Goal: Information Seeking & Learning: Learn about a topic

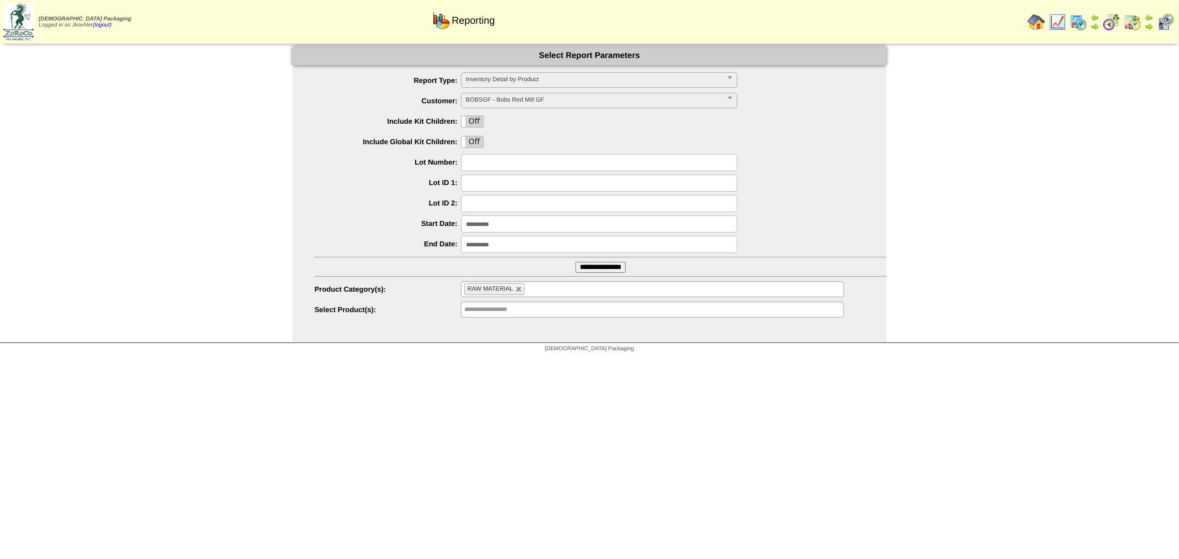
click at [1081, 20] on img at bounding box center [1079, 22] width 18 height 18
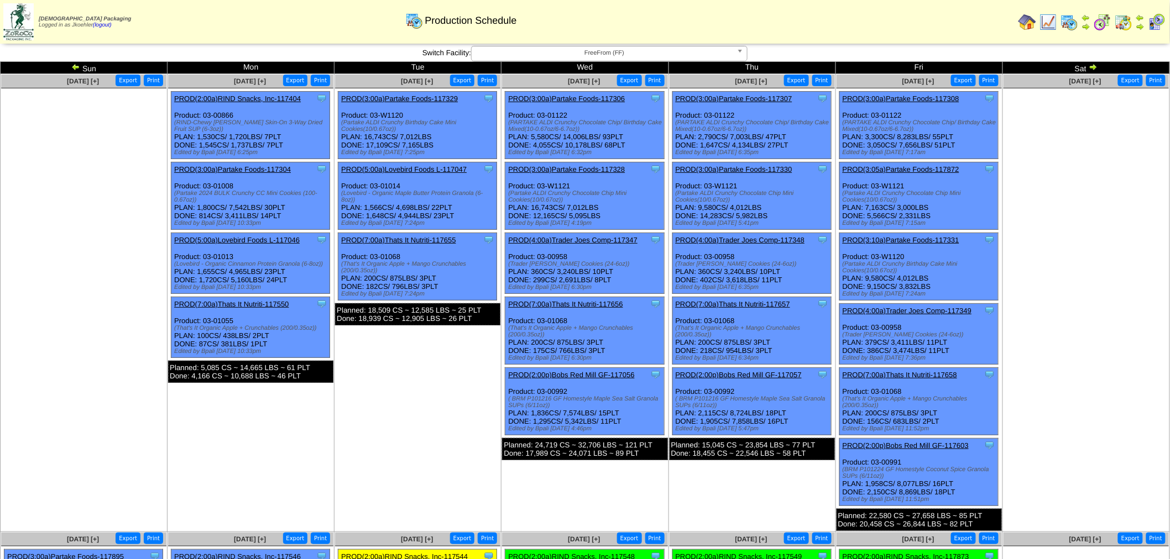
click at [72, 63] on img at bounding box center [75, 66] width 9 height 9
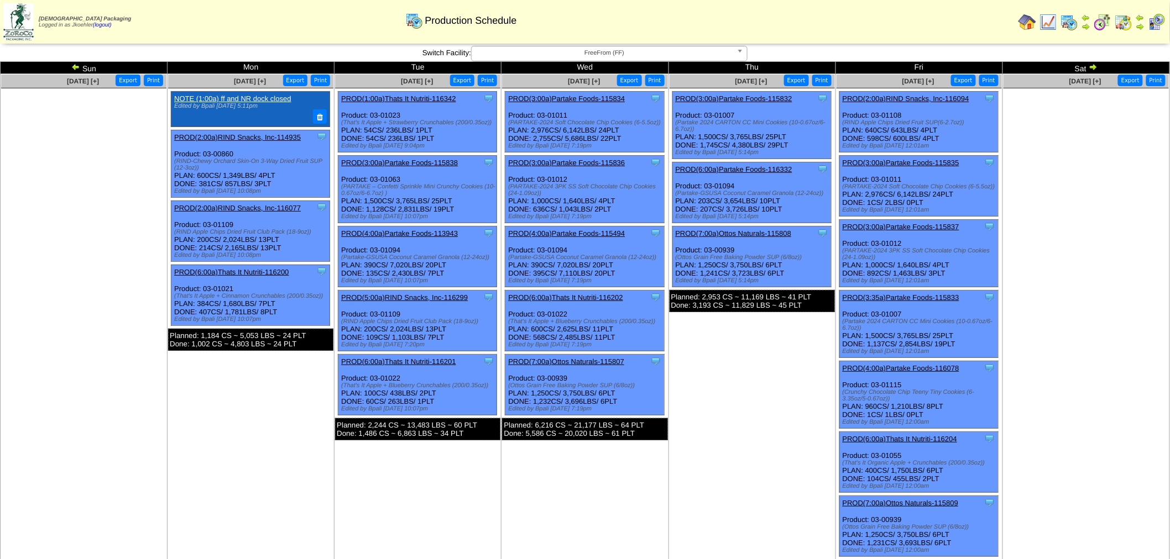
click at [665, 51] on span "FreeFrom (FF)" at bounding box center [604, 52] width 256 height 13
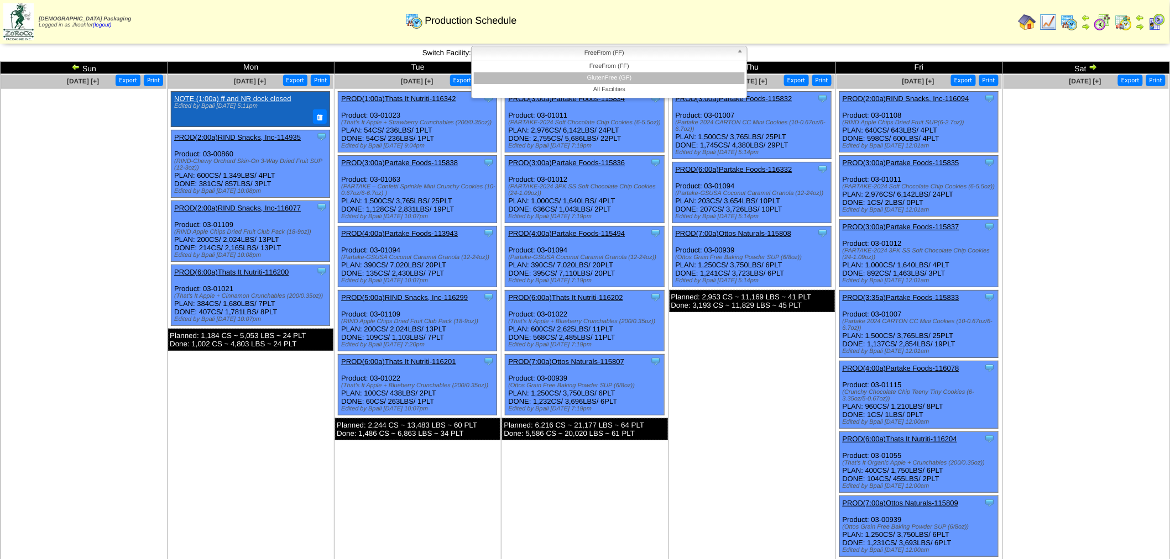
click at [621, 73] on li "GlutenFree (GF)" at bounding box center [609, 78] width 271 height 12
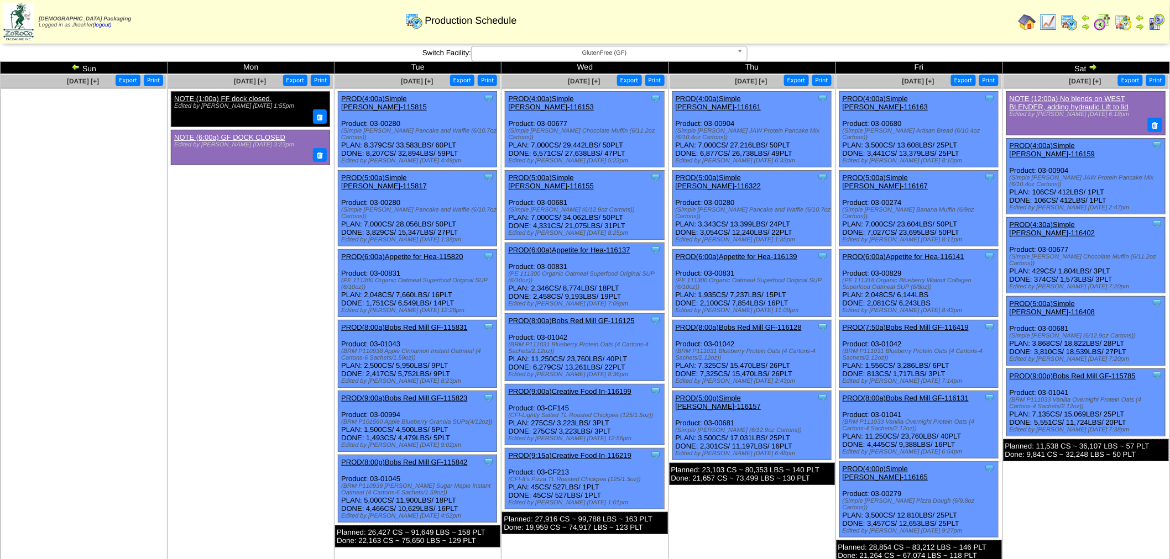
click at [1051, 372] on link "PROD(9:00p)Bobs Red Mill GF-115785" at bounding box center [1072, 376] width 126 height 8
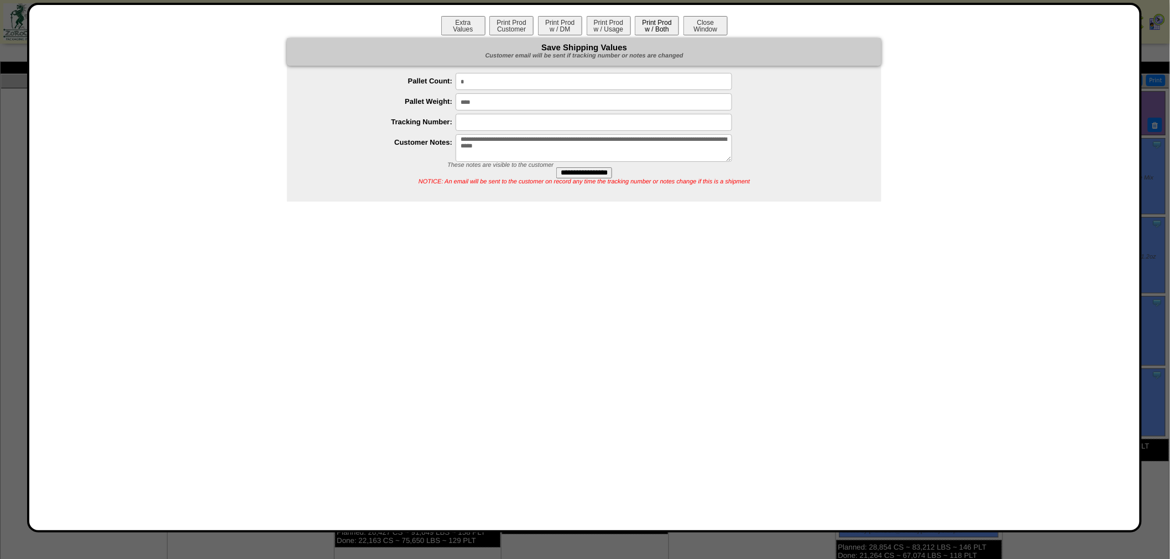
click at [657, 24] on button "Print Prod w / Both" at bounding box center [657, 25] width 44 height 19
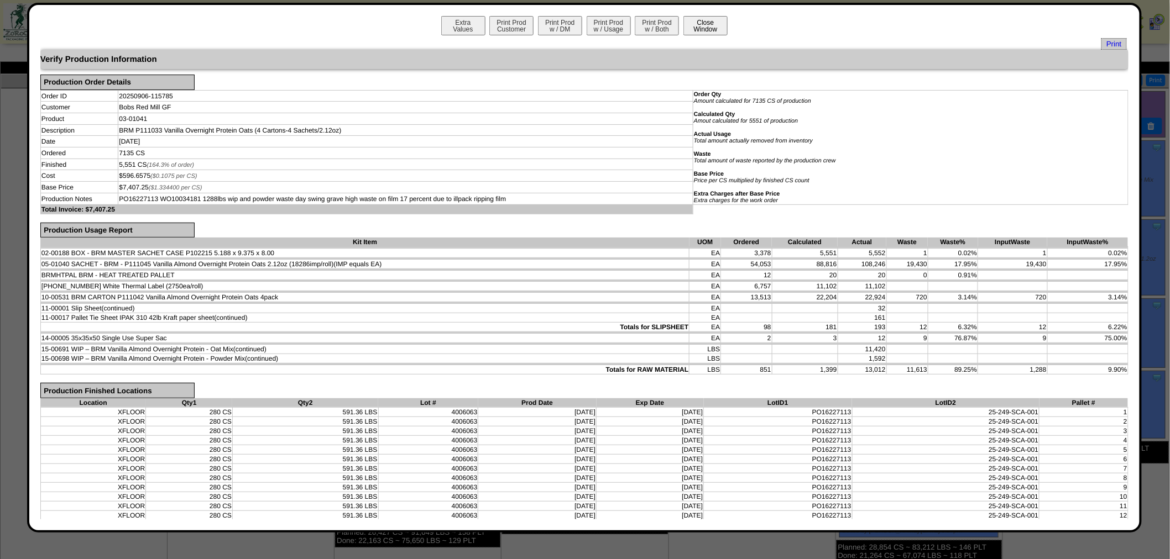
click at [699, 27] on button "Close Window" at bounding box center [705, 25] width 44 height 19
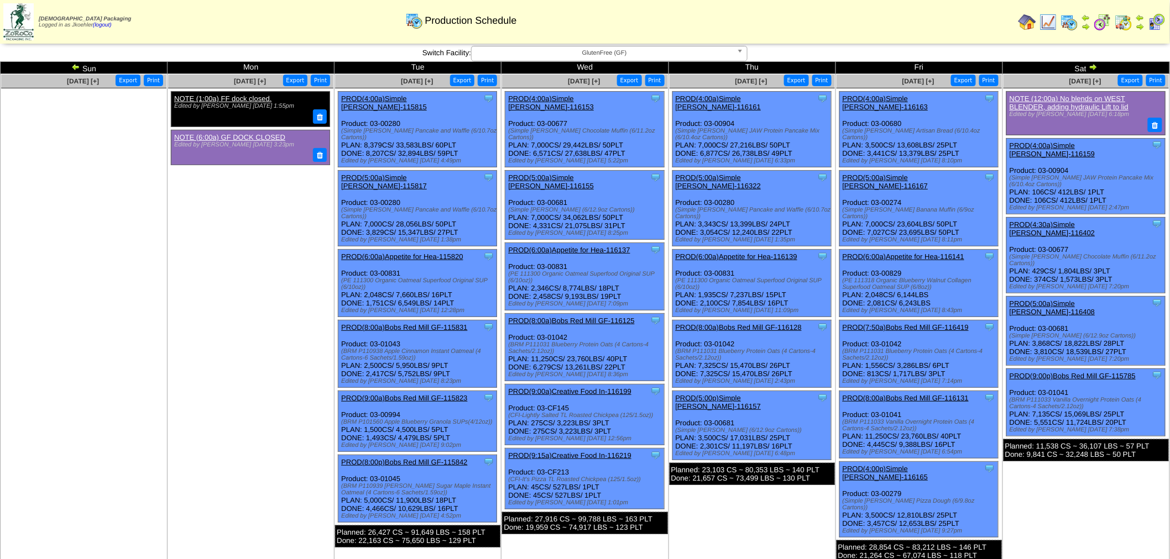
click at [1035, 18] on img at bounding box center [1027, 22] width 18 height 18
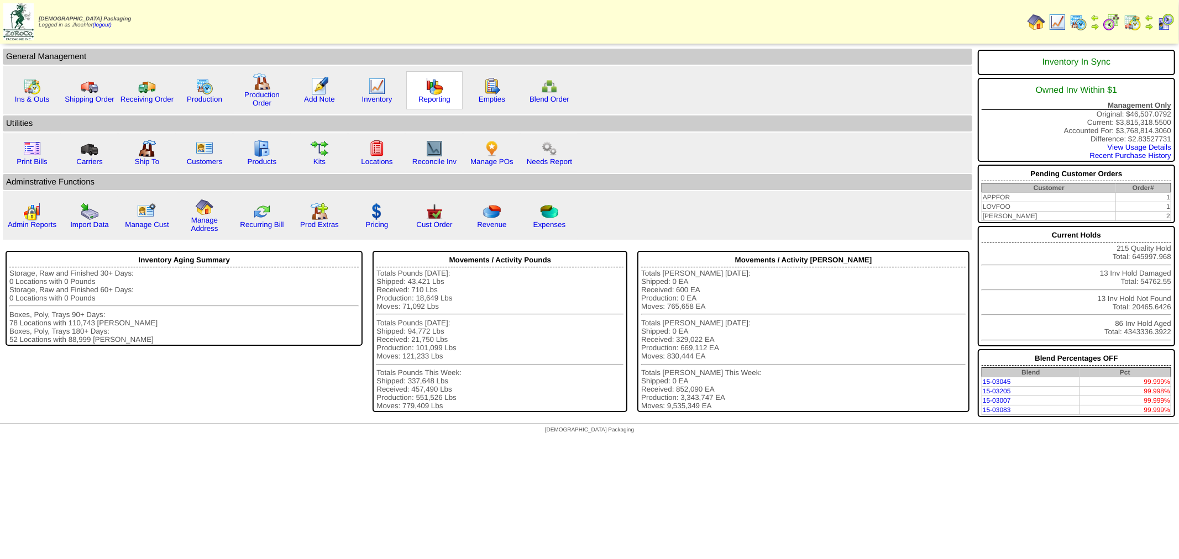
click at [437, 89] on img at bounding box center [435, 86] width 18 height 18
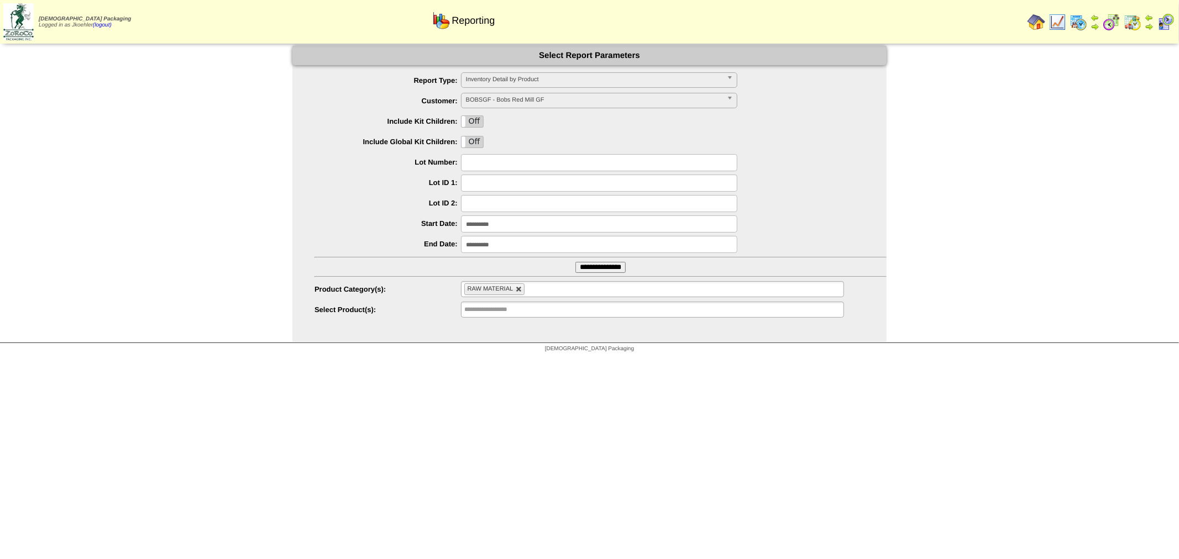
click at [516, 290] on link at bounding box center [519, 289] width 7 height 7
type input "**********"
click at [482, 290] on input "text" at bounding box center [499, 289] width 71 height 14
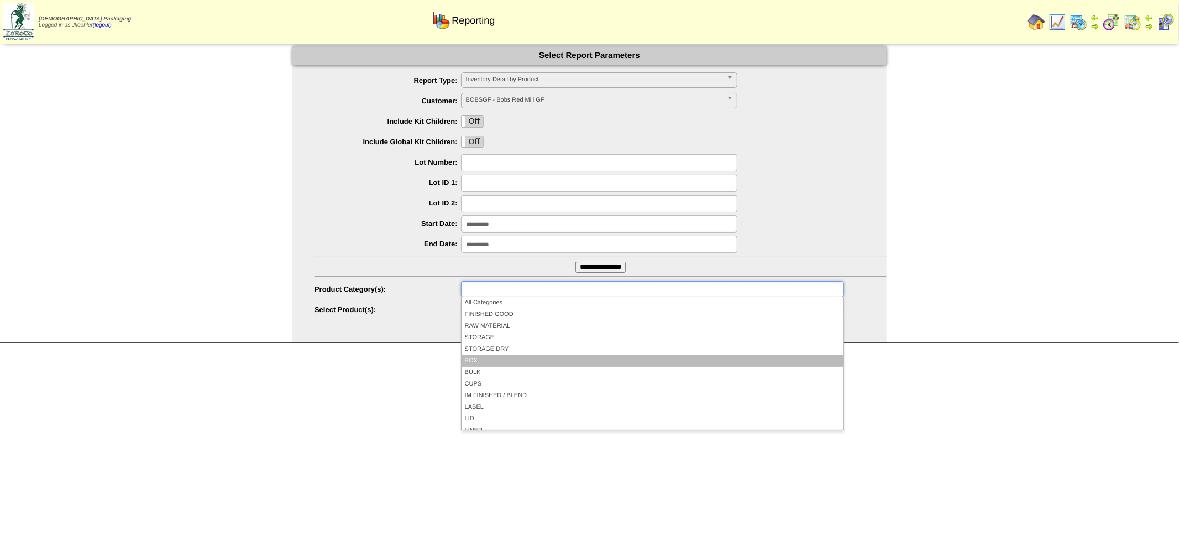
click at [496, 360] on li "BOX" at bounding box center [653, 361] width 382 height 12
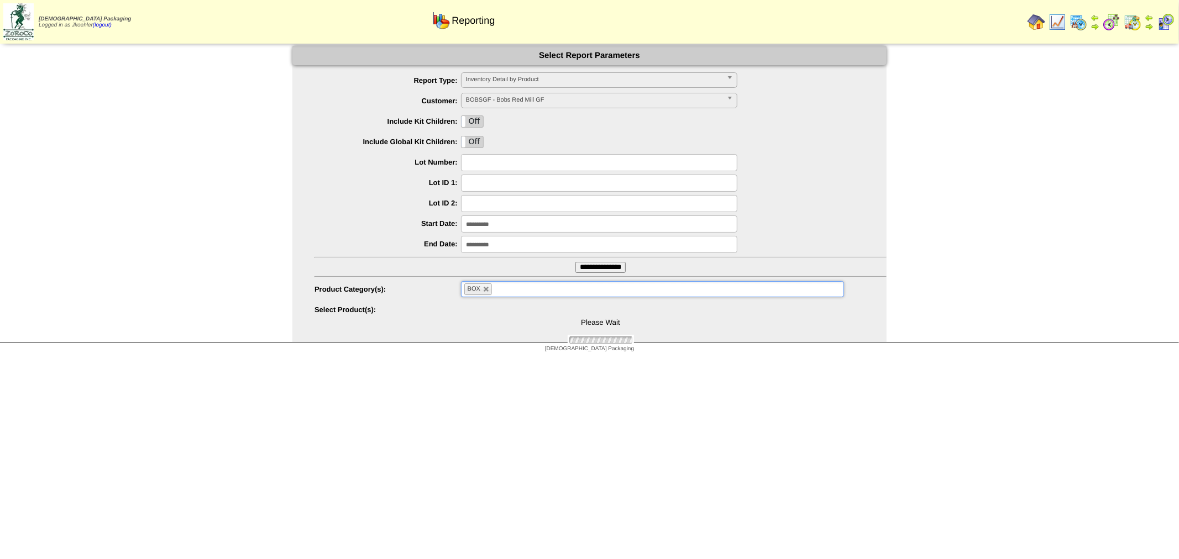
click at [521, 288] on ul "BOX" at bounding box center [652, 289] width 383 height 16
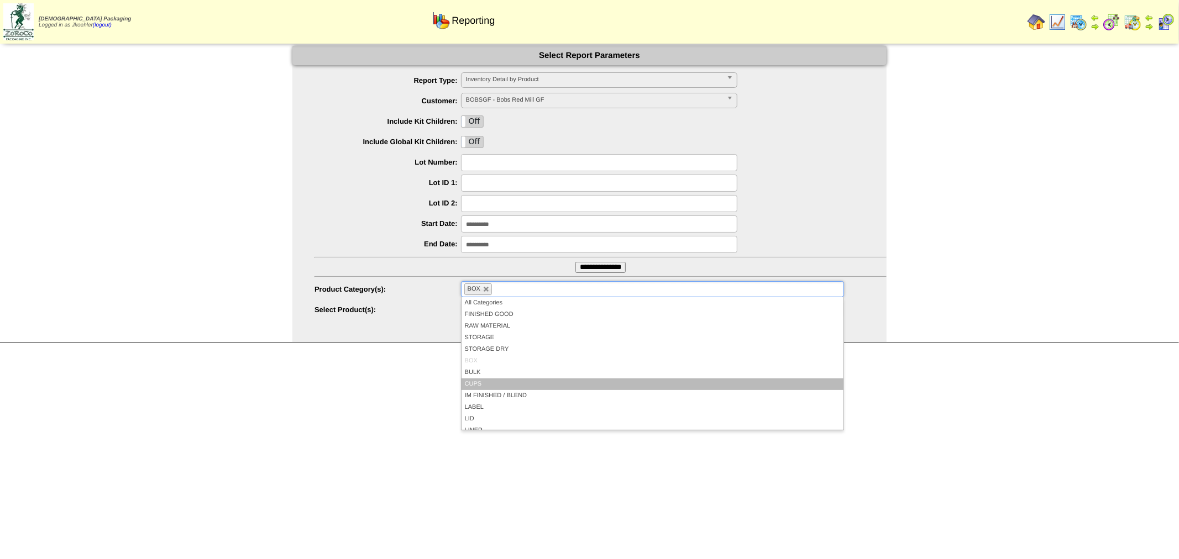
click at [501, 385] on li "CUPS" at bounding box center [653, 385] width 382 height 12
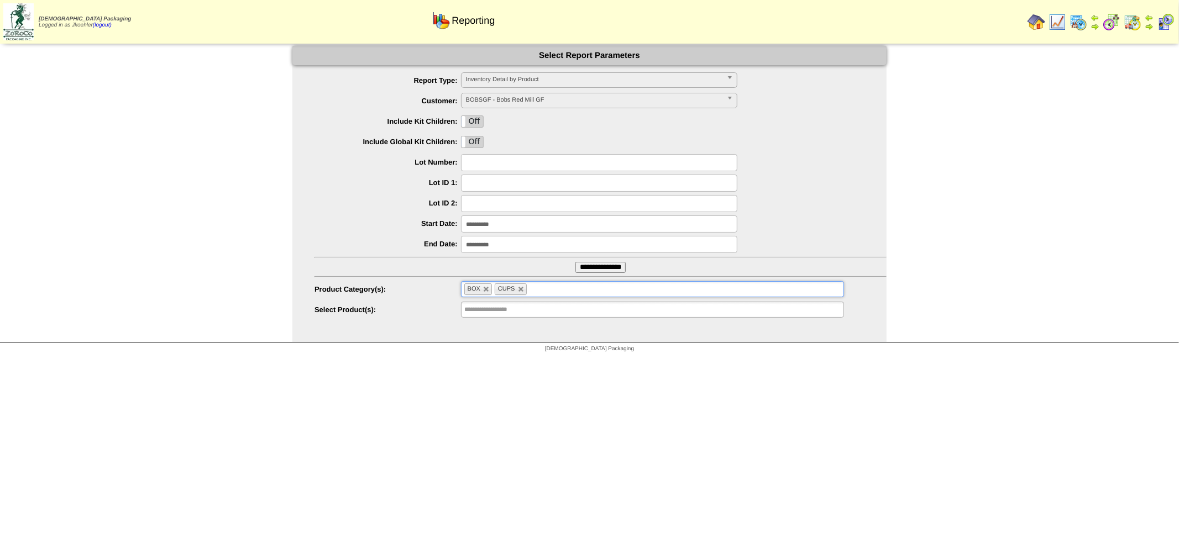
click at [552, 290] on ul "BOX CUPS" at bounding box center [652, 289] width 383 height 16
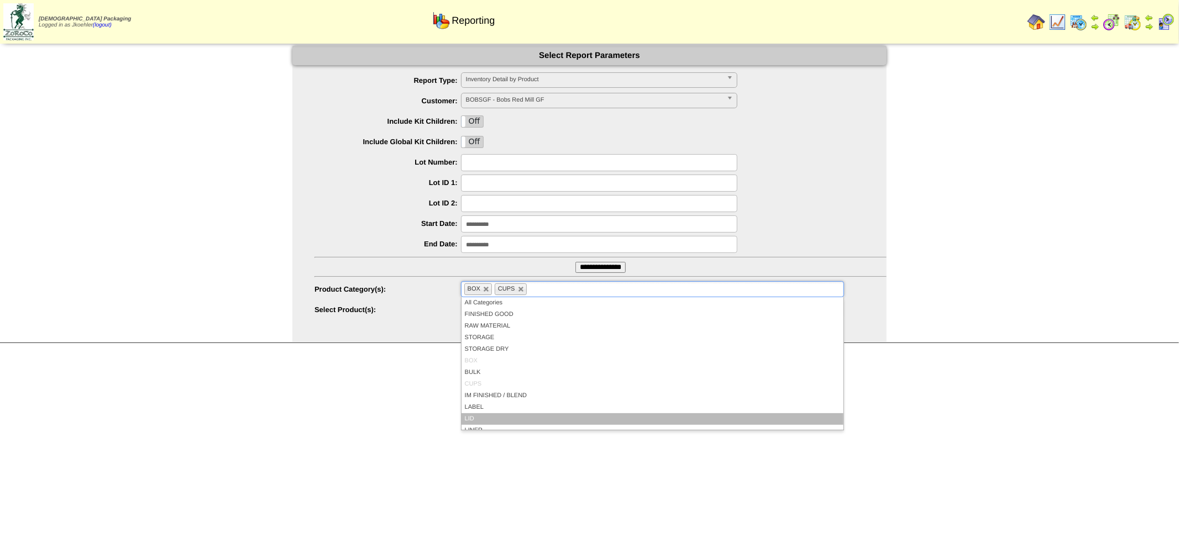
click at [498, 415] on li "LID" at bounding box center [653, 419] width 382 height 12
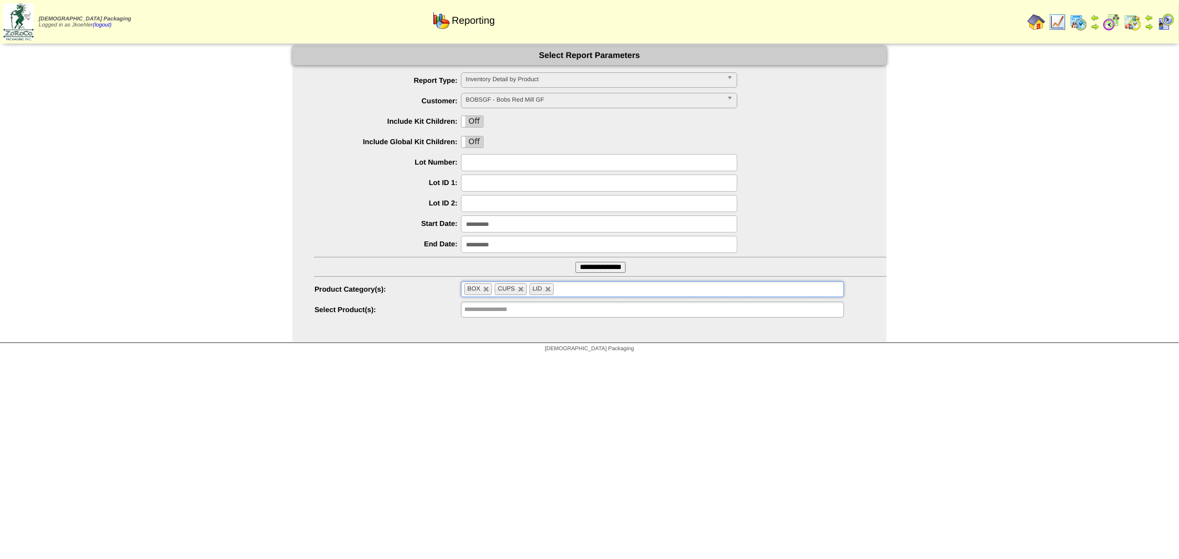
click at [572, 289] on ul "BOX CUPS LID" at bounding box center [652, 289] width 383 height 16
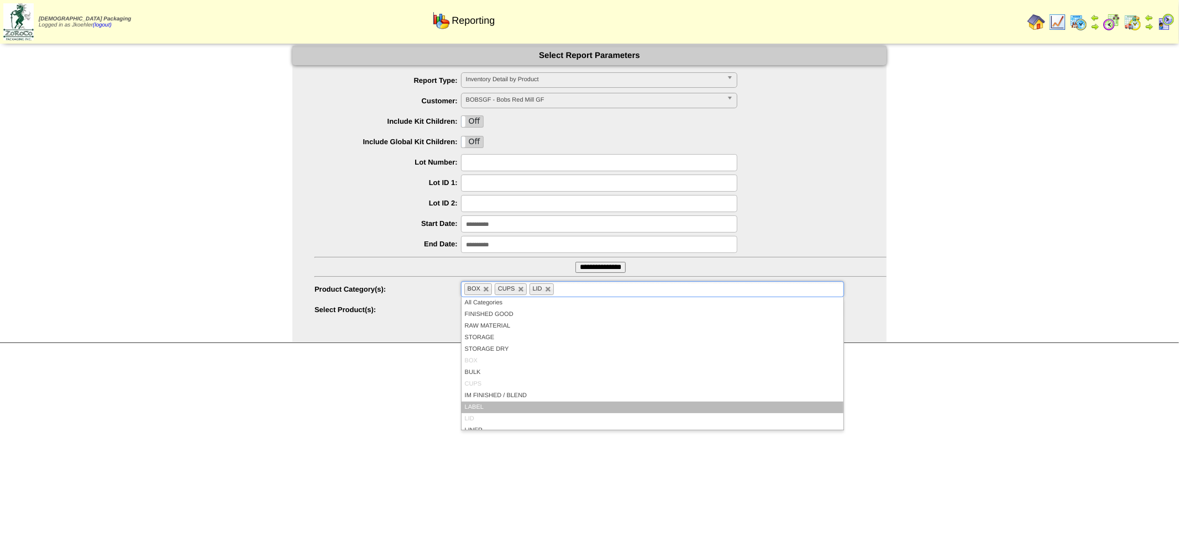
click at [512, 407] on li "LABEL" at bounding box center [653, 408] width 382 height 12
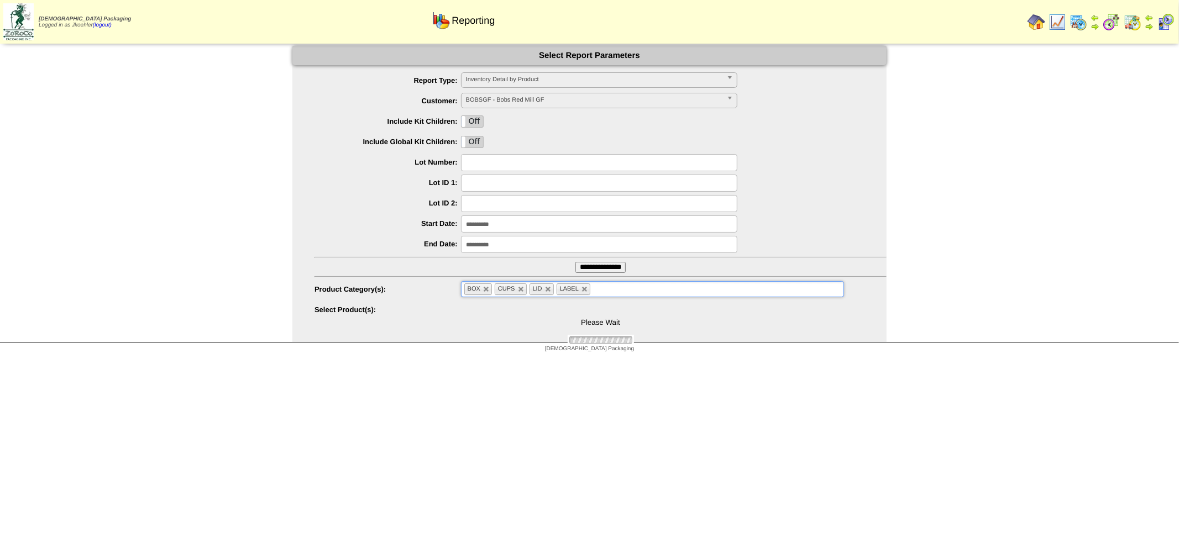
click at [604, 291] on input "text" at bounding box center [600, 289] width 14 height 14
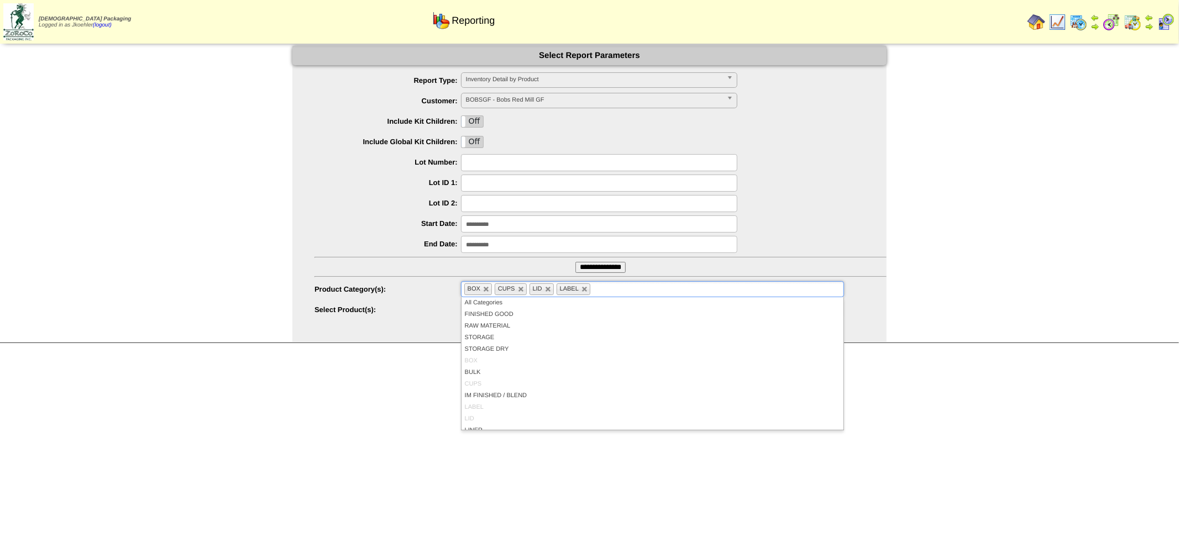
scroll to position [100, 0]
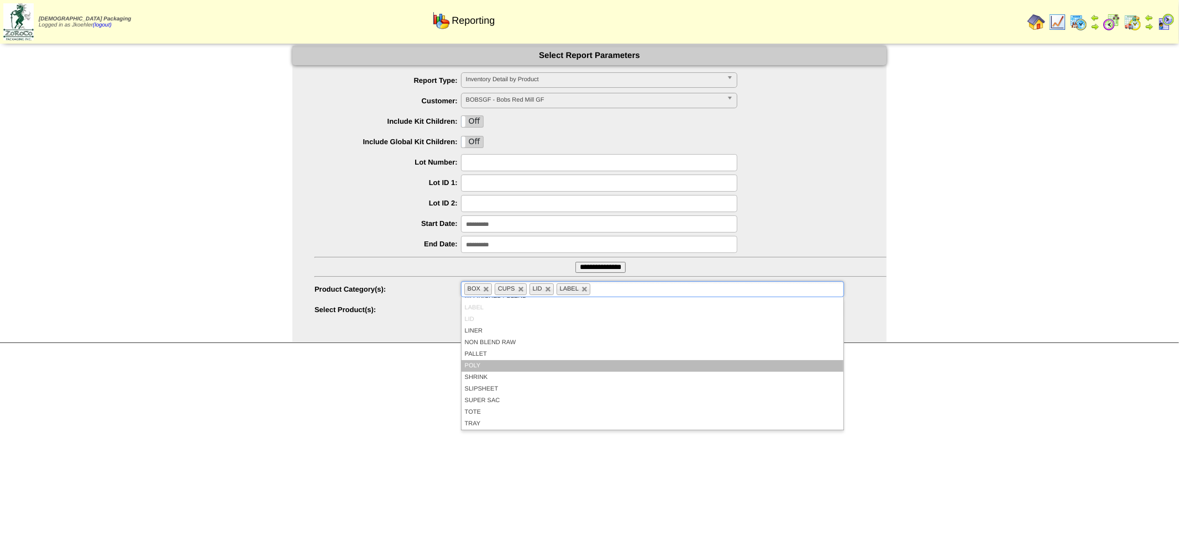
click at [492, 365] on li "POLY" at bounding box center [653, 366] width 382 height 12
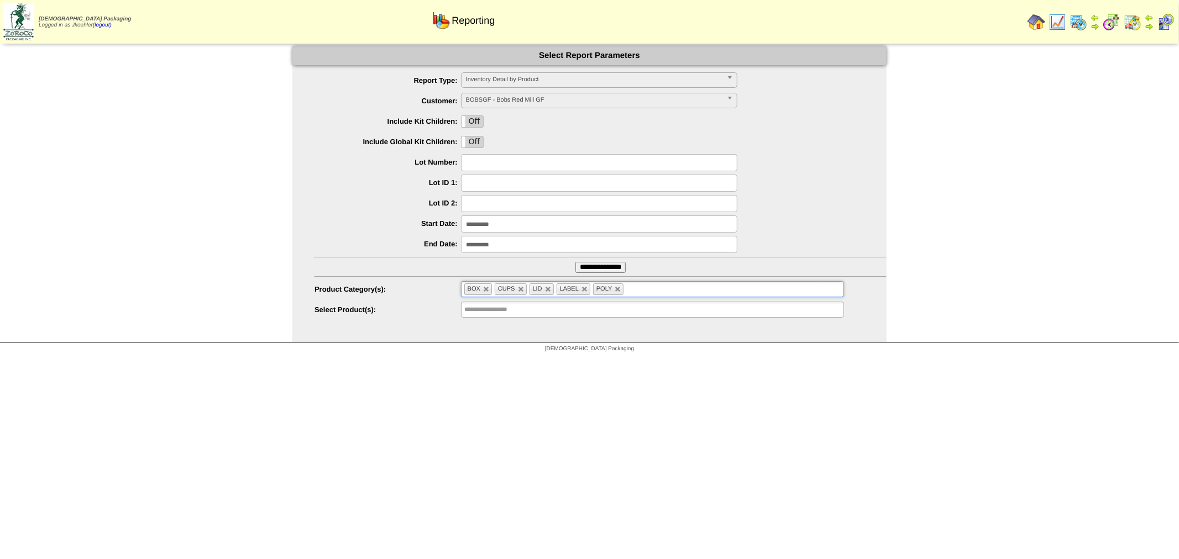
click at [638, 291] on input "text" at bounding box center [633, 289] width 14 height 14
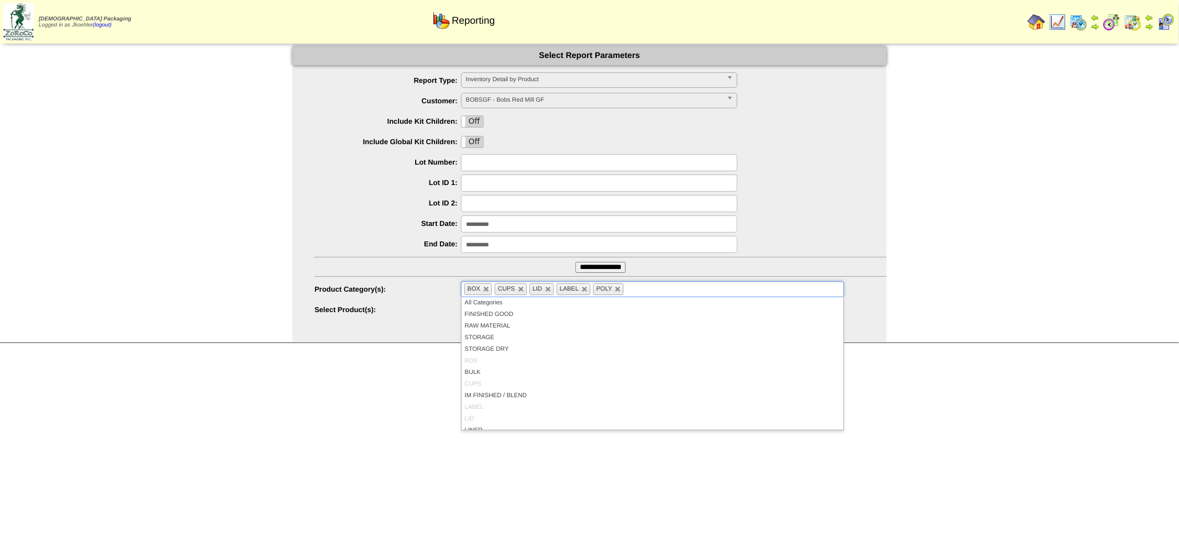
scroll to position [61, 0]
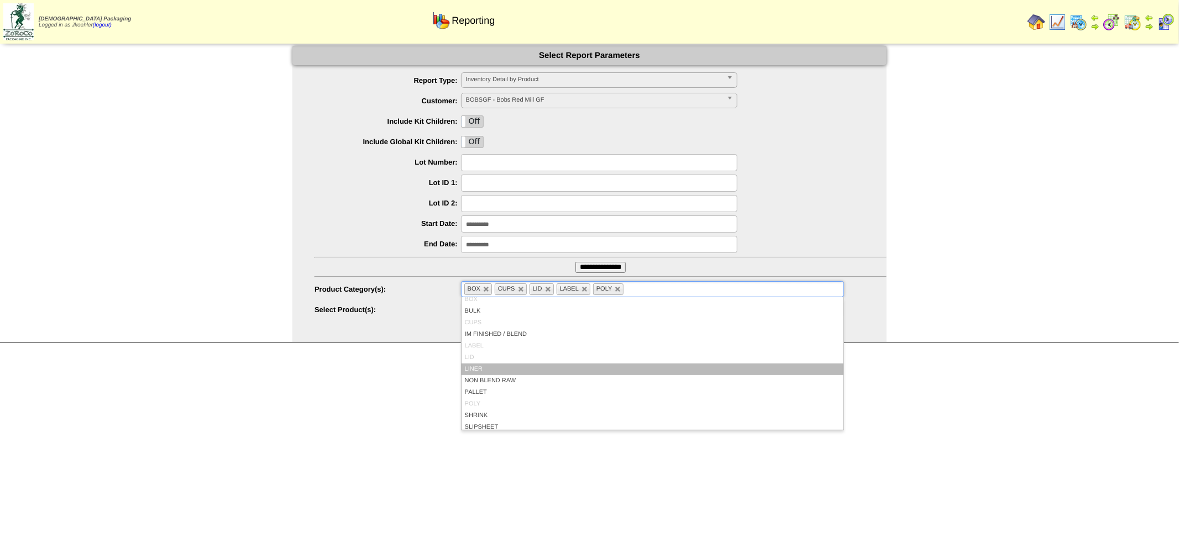
click at [500, 371] on li "LINER" at bounding box center [653, 370] width 382 height 12
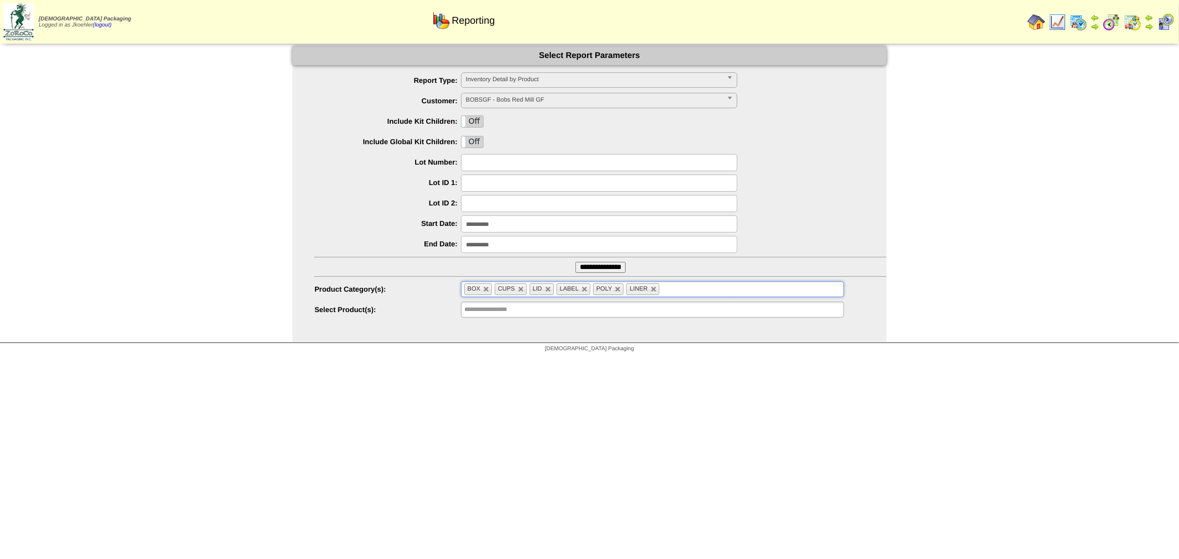
click at [673, 291] on input "text" at bounding box center [669, 289] width 14 height 14
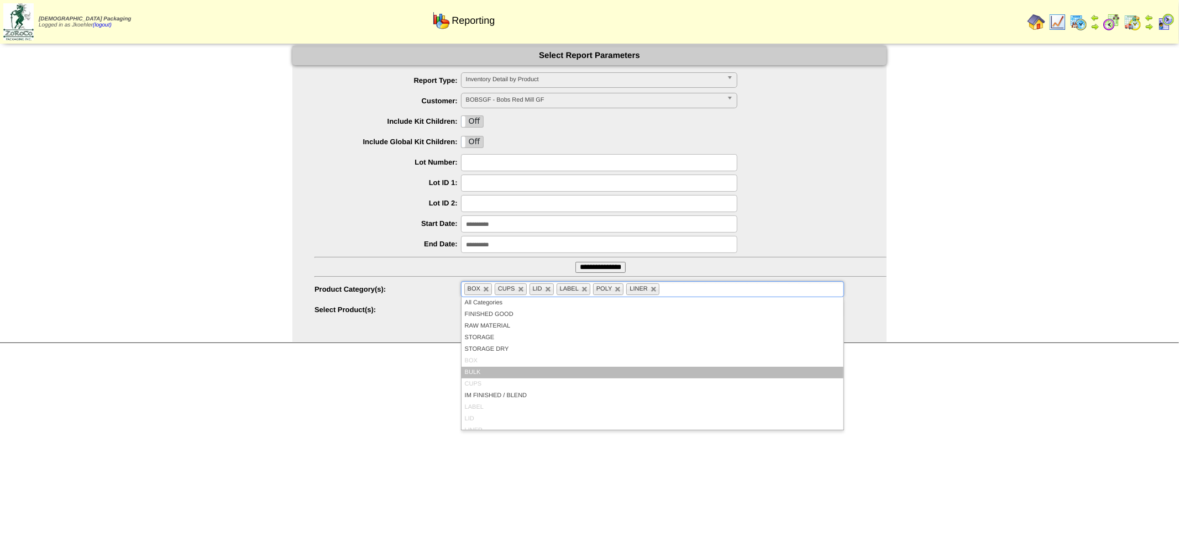
scroll to position [100, 0]
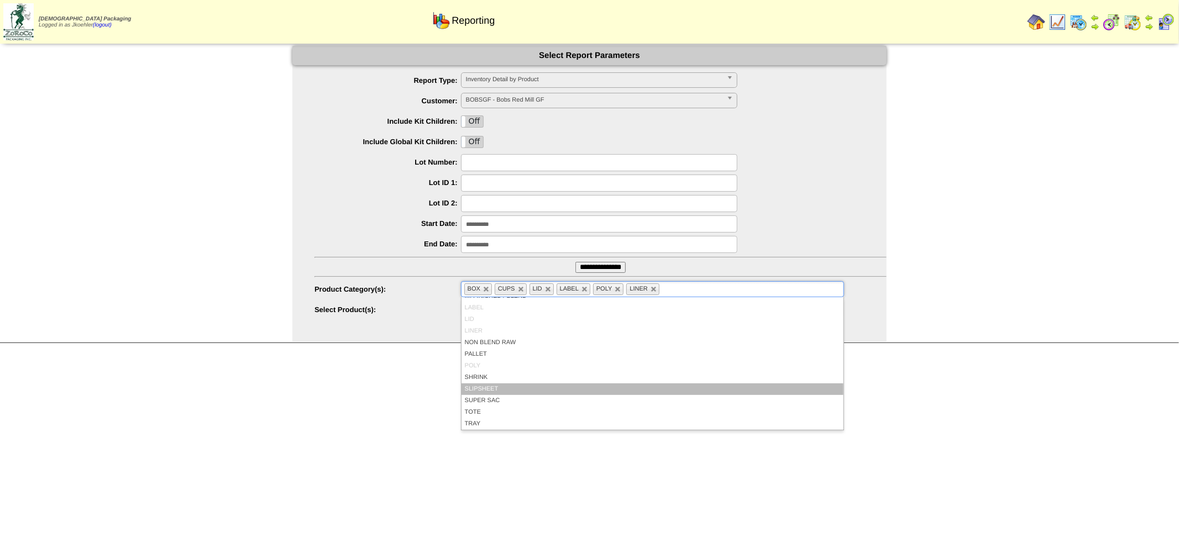
click at [502, 386] on li "SLIPSHEET" at bounding box center [653, 390] width 382 height 12
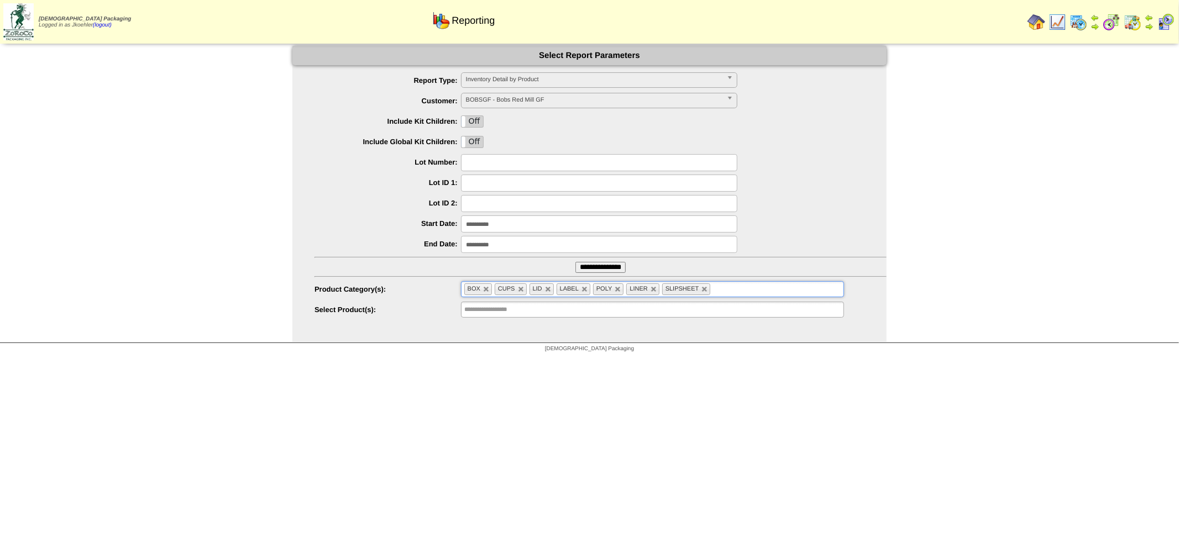
drag, startPoint x: 733, startPoint y: 290, endPoint x: 719, endPoint y: 295, distance: 15.2
click at [732, 290] on ul "BOX CUPS LID LABEL POLY LINER SLIPSHEET" at bounding box center [652, 289] width 383 height 16
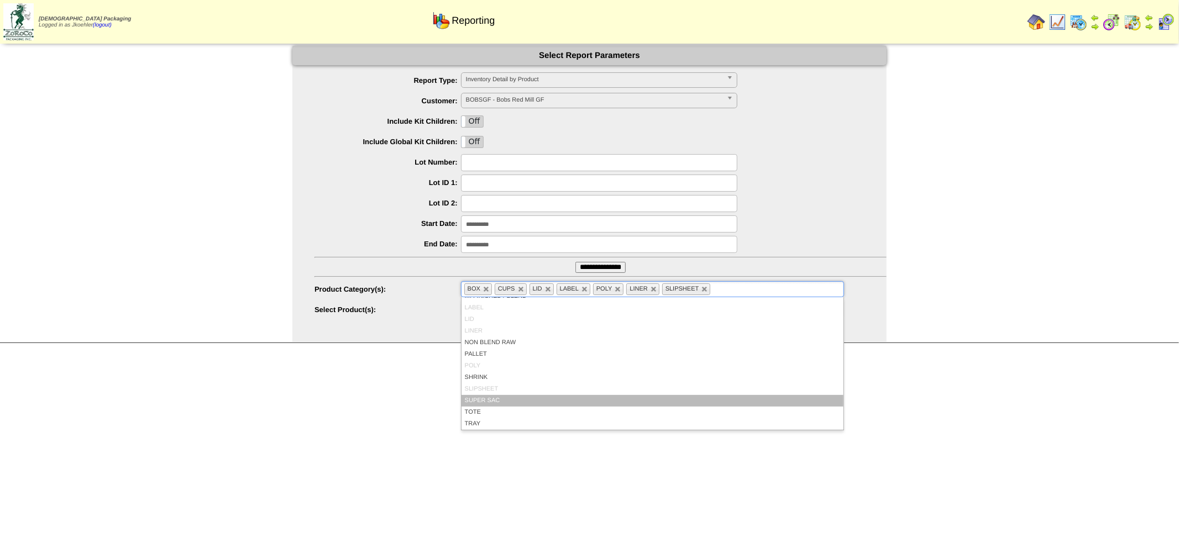
click at [494, 398] on li "SUPER SAC" at bounding box center [653, 401] width 382 height 12
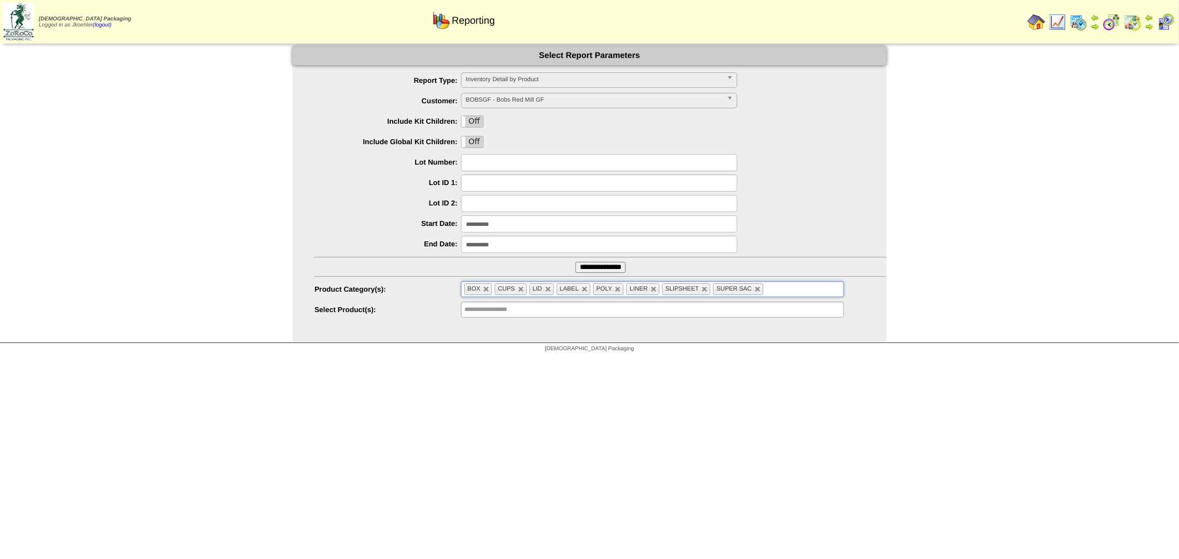
click at [781, 289] on ul "BOX CUPS LID LABEL POLY LINER SLIPSHEET SUPER SAC" at bounding box center [652, 289] width 383 height 16
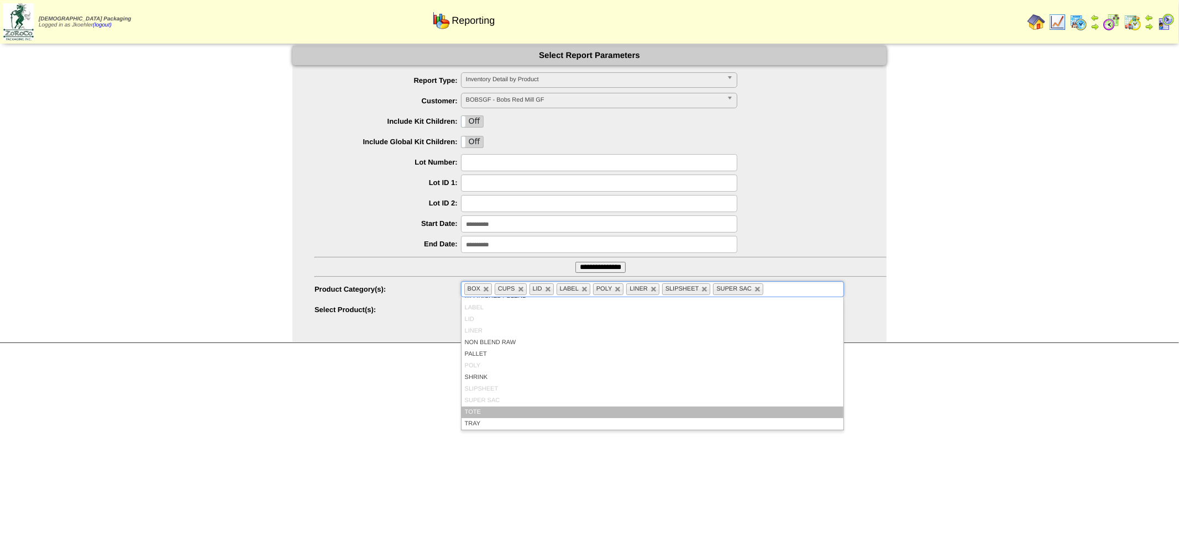
click at [506, 417] on li "TOTE" at bounding box center [653, 413] width 382 height 12
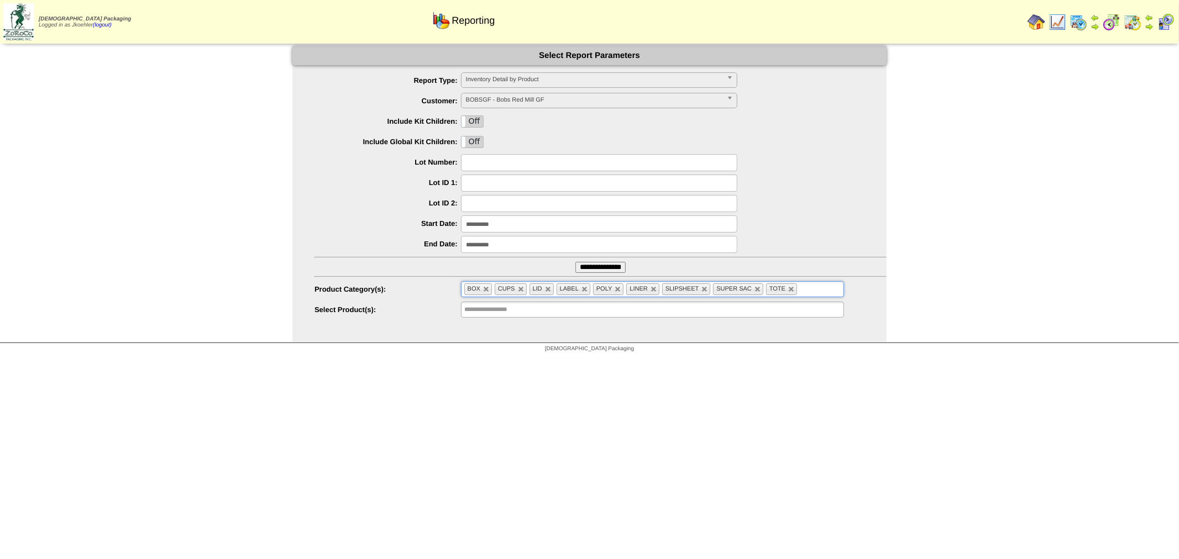
click at [810, 288] on input "text" at bounding box center [807, 289] width 14 height 14
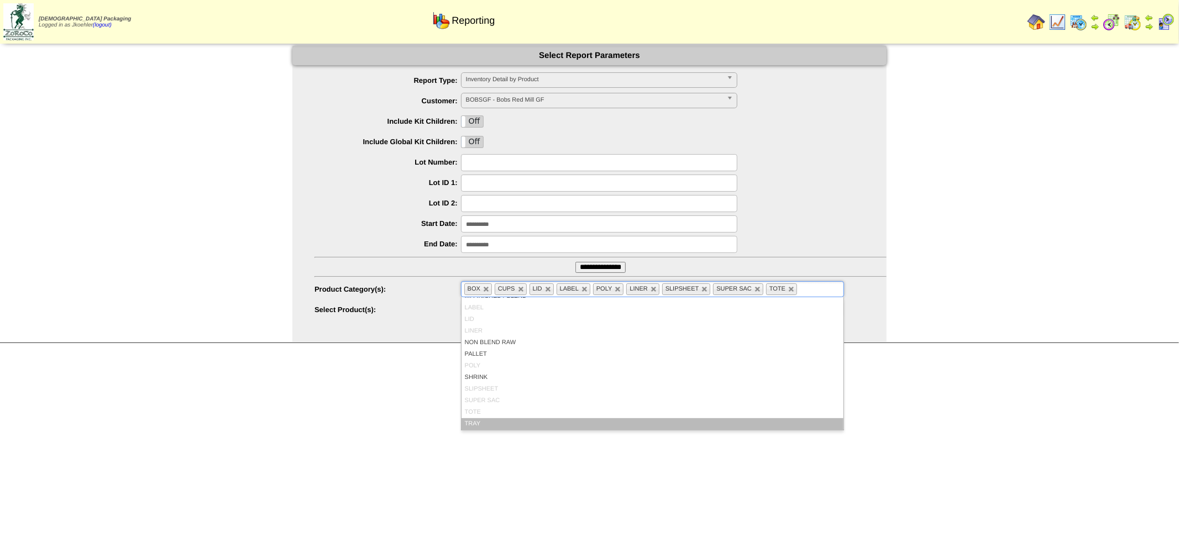
click at [494, 421] on li "TRAY" at bounding box center [653, 424] width 382 height 12
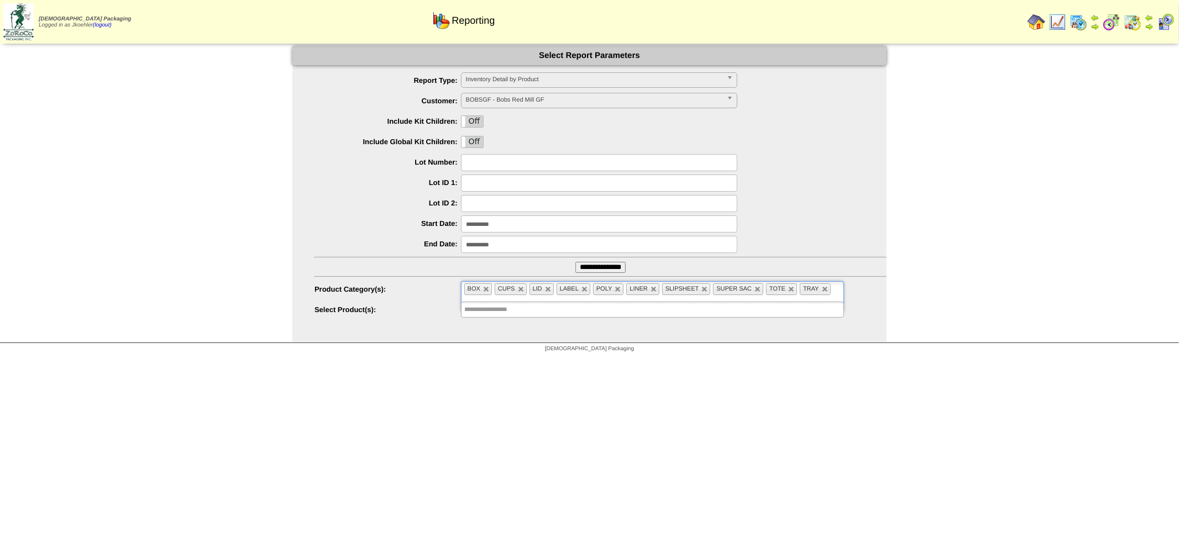
click at [610, 264] on input "**********" at bounding box center [600, 267] width 50 height 11
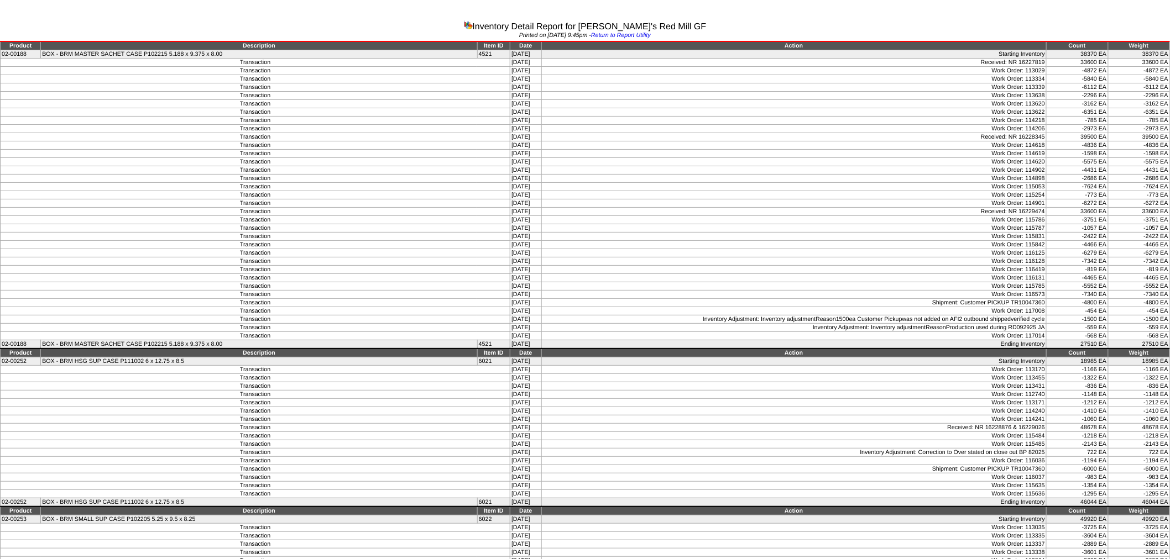
drag, startPoint x: 1168, startPoint y: 550, endPoint x: 8, endPoint y: 44, distance: 1265.3
copy tbody "Product Description Item ID Date Action Count Weight 02-00188 BOX - BRM MASTER …"
click at [372, 32] on div "Printed on 10/14/2025 at 9:45pm - Return to Report Utility" at bounding box center [585, 36] width 1170 height 9
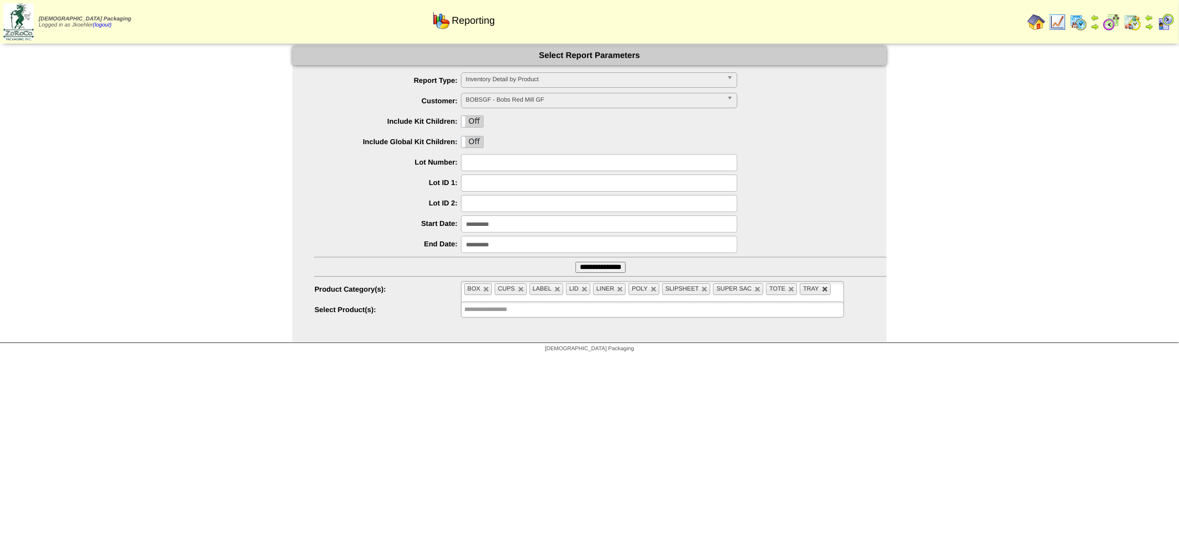
click at [826, 289] on link at bounding box center [825, 289] width 7 height 7
click at [791, 290] on link at bounding box center [791, 289] width 7 height 7
click at [756, 287] on link at bounding box center [758, 289] width 7 height 7
click at [706, 290] on link at bounding box center [704, 289] width 7 height 7
click at [655, 292] on link at bounding box center [654, 289] width 7 height 7
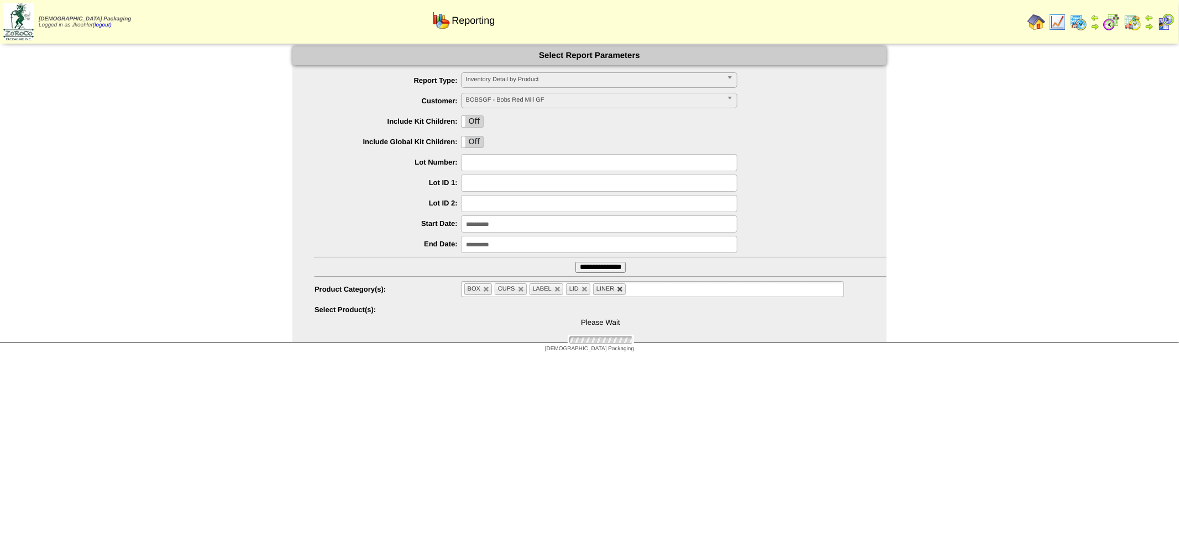
click at [618, 291] on link at bounding box center [620, 289] width 7 height 7
click at [588, 290] on link at bounding box center [585, 289] width 7 height 7
click at [557, 286] on link at bounding box center [557, 289] width 7 height 7
click at [520, 289] on link at bounding box center [521, 289] width 7 height 7
click at [484, 289] on link at bounding box center [486, 289] width 7 height 7
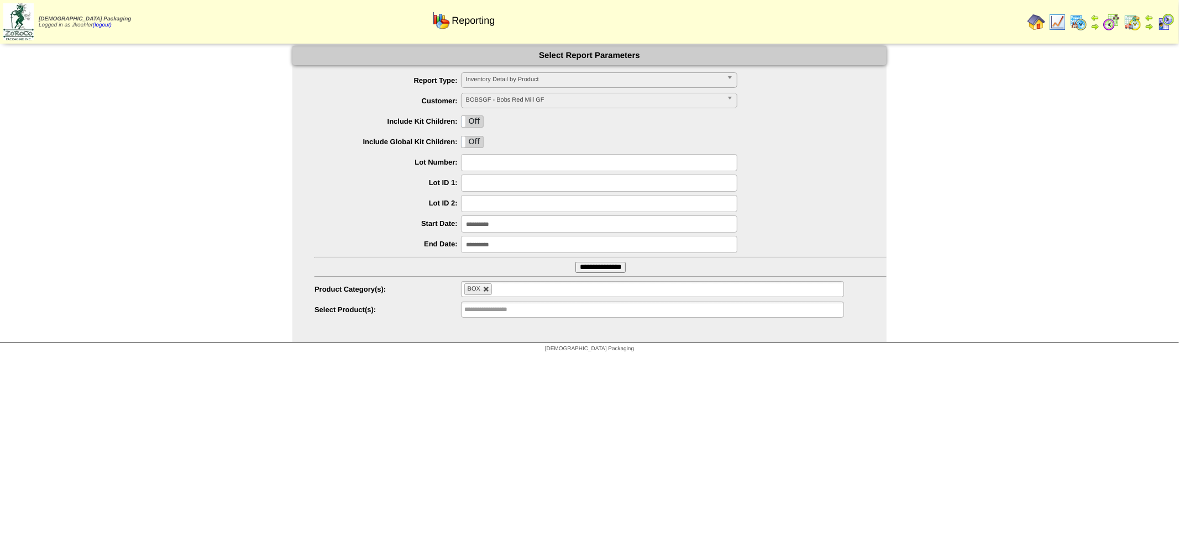
type input "**********"
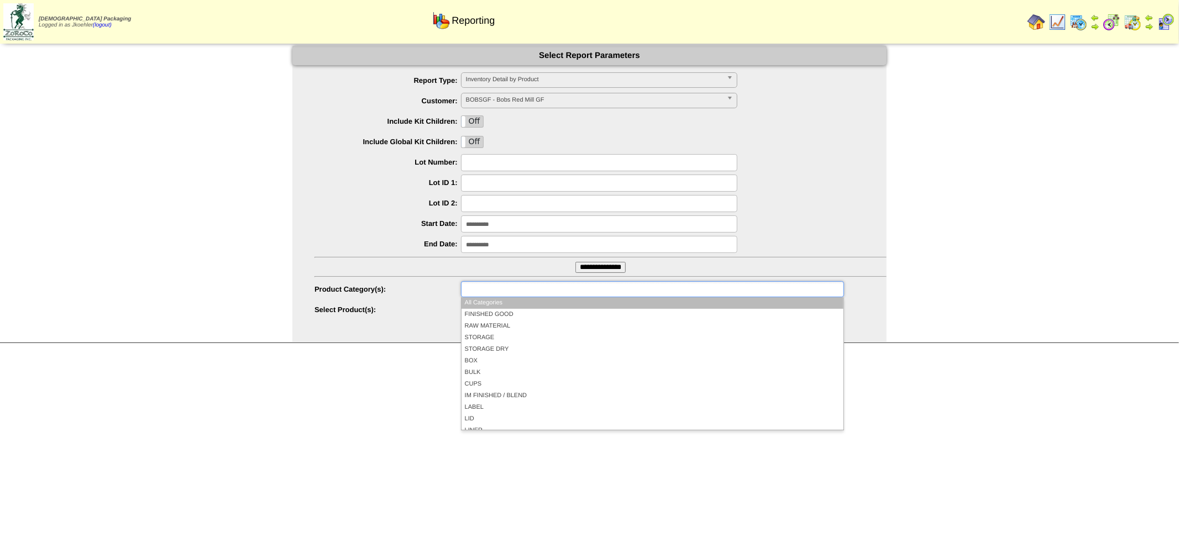
click at [468, 291] on input "text" at bounding box center [499, 289] width 71 height 14
click at [482, 311] on li "FINISHED GOOD" at bounding box center [653, 315] width 382 height 12
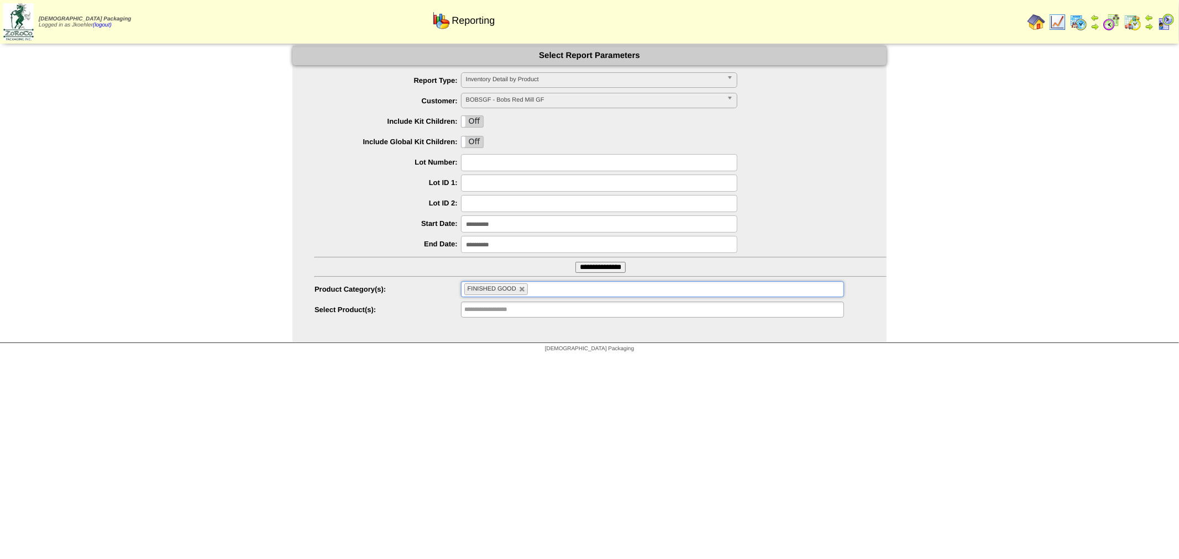
click at [596, 268] on input "**********" at bounding box center [600, 267] width 50 height 11
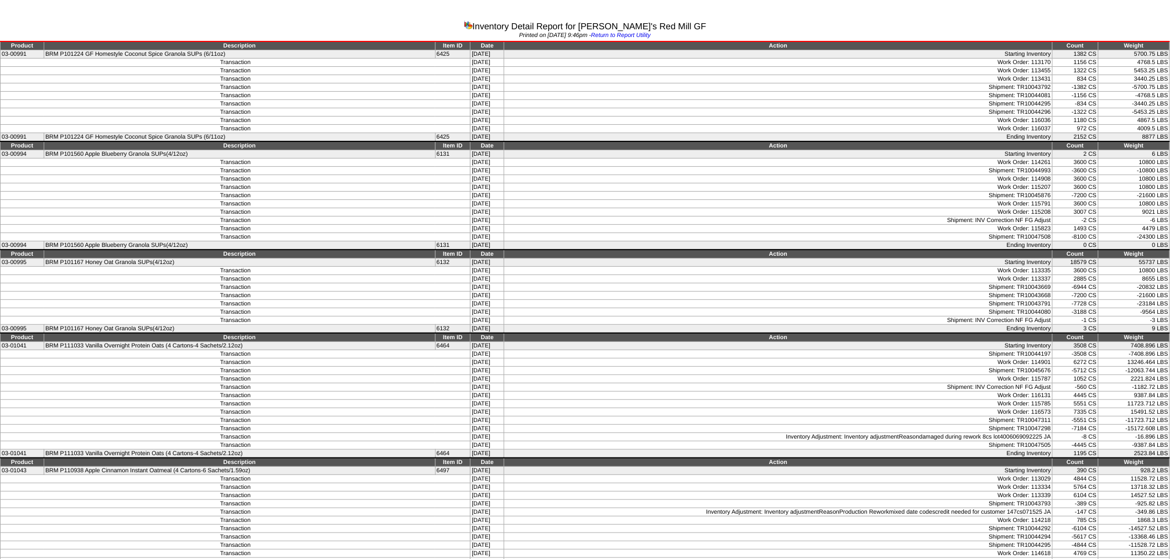
drag, startPoint x: 1167, startPoint y: 550, endPoint x: 3, endPoint y: 43, distance: 1269.7
